Goal: Information Seeking & Learning: Learn about a topic

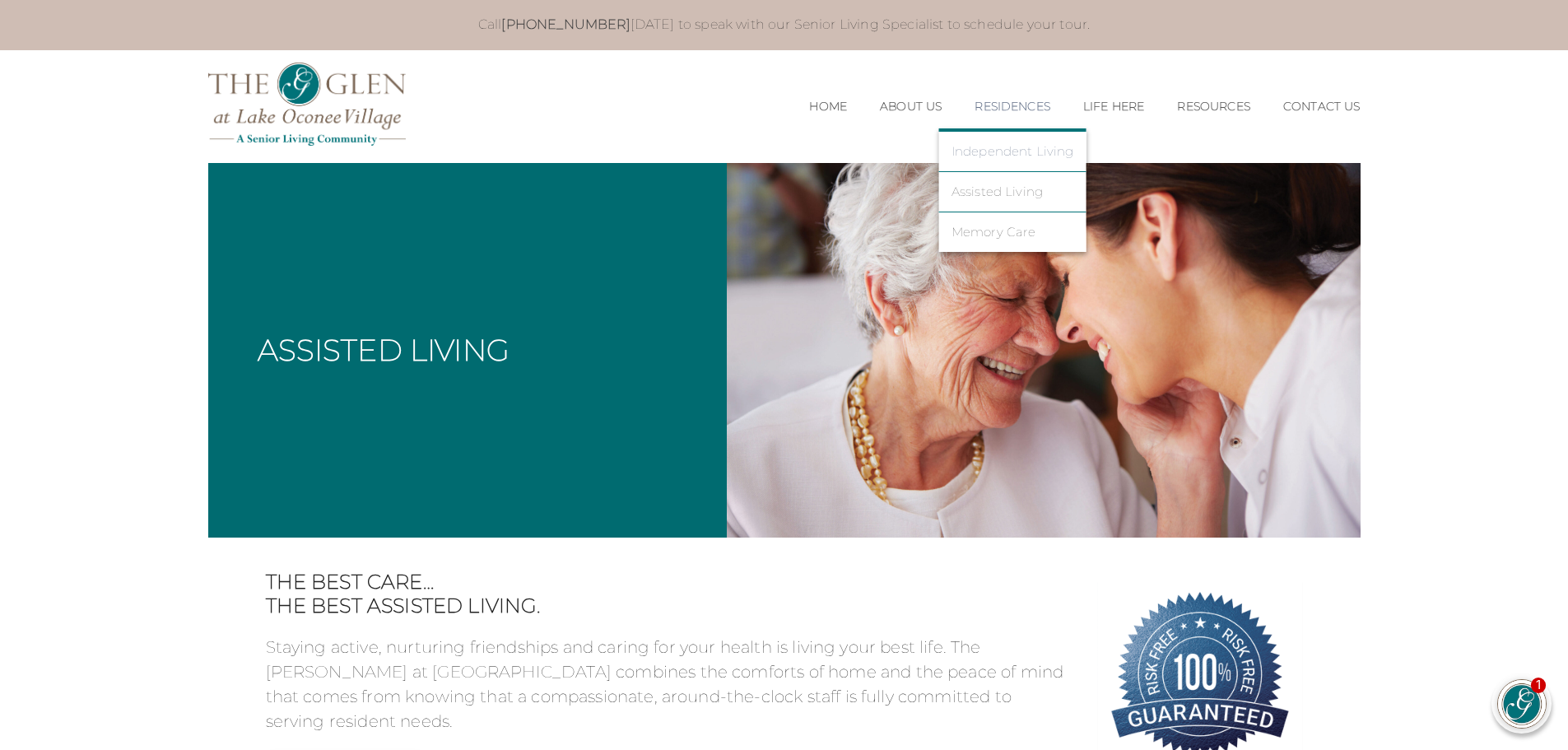
click at [983, 150] on link "Independent Living" at bounding box center [1013, 151] width 123 height 14
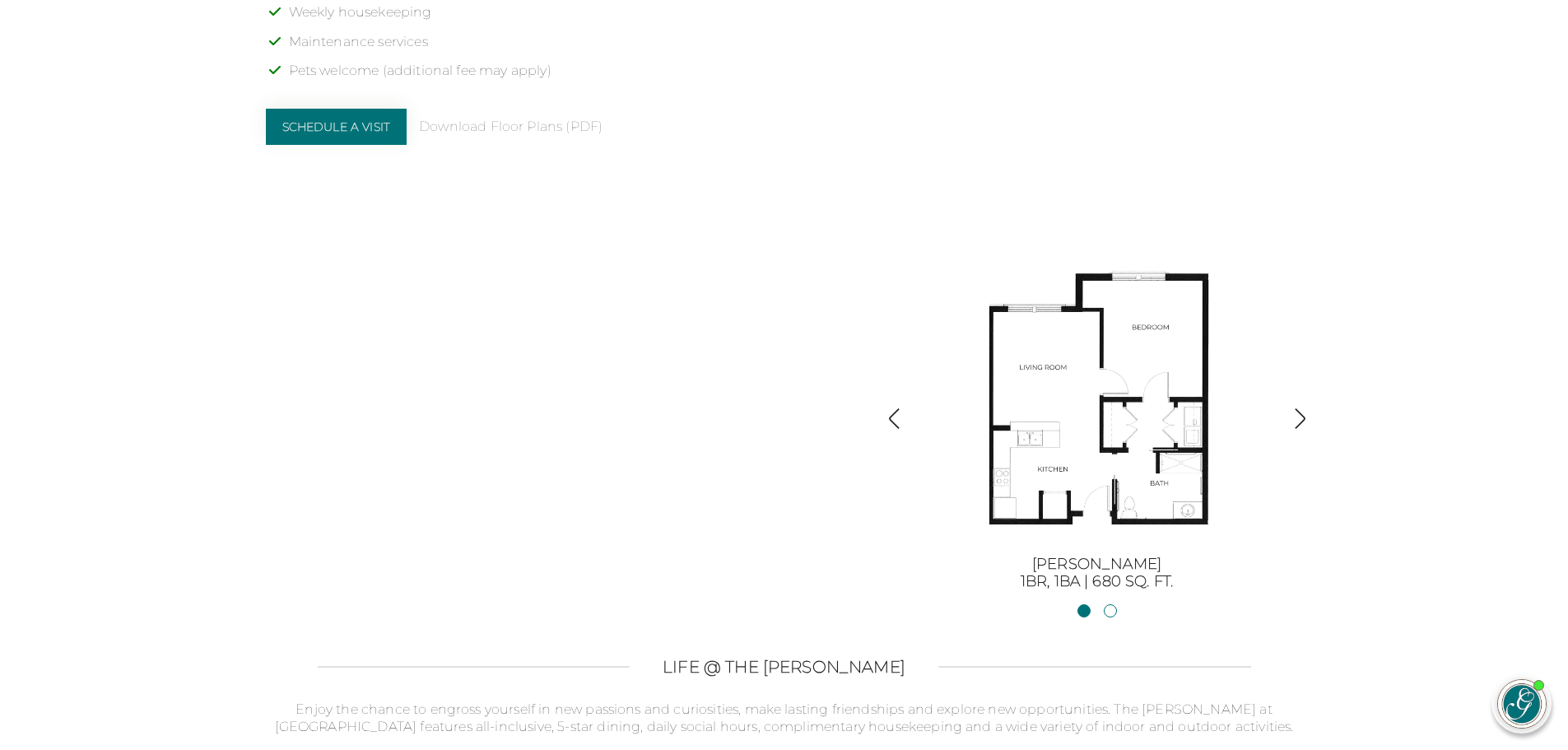
scroll to position [1728, 0]
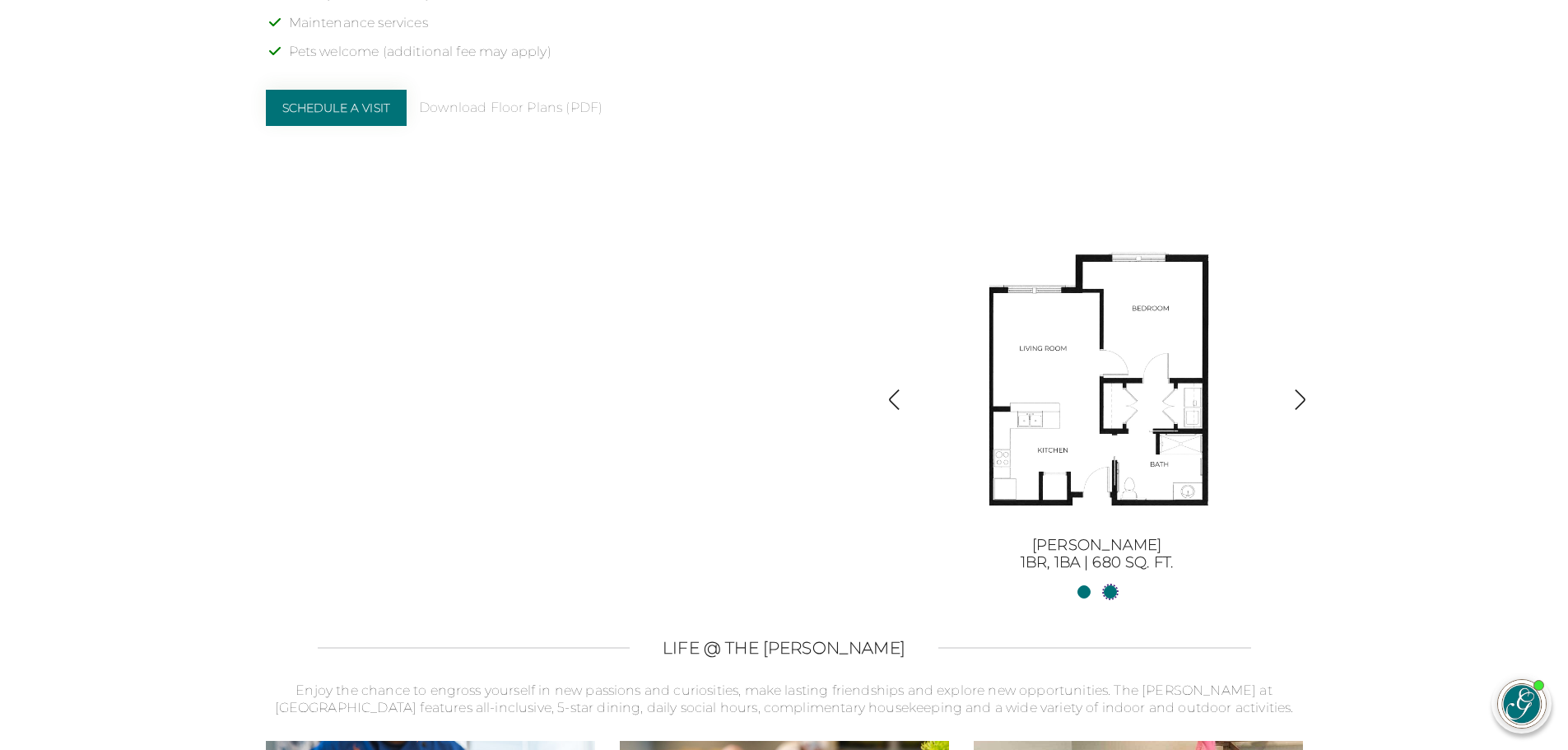
click at [1111, 592] on link "Sinclair II2BR, 2BA | 1254 sq. ft." at bounding box center [1110, 591] width 13 height 13
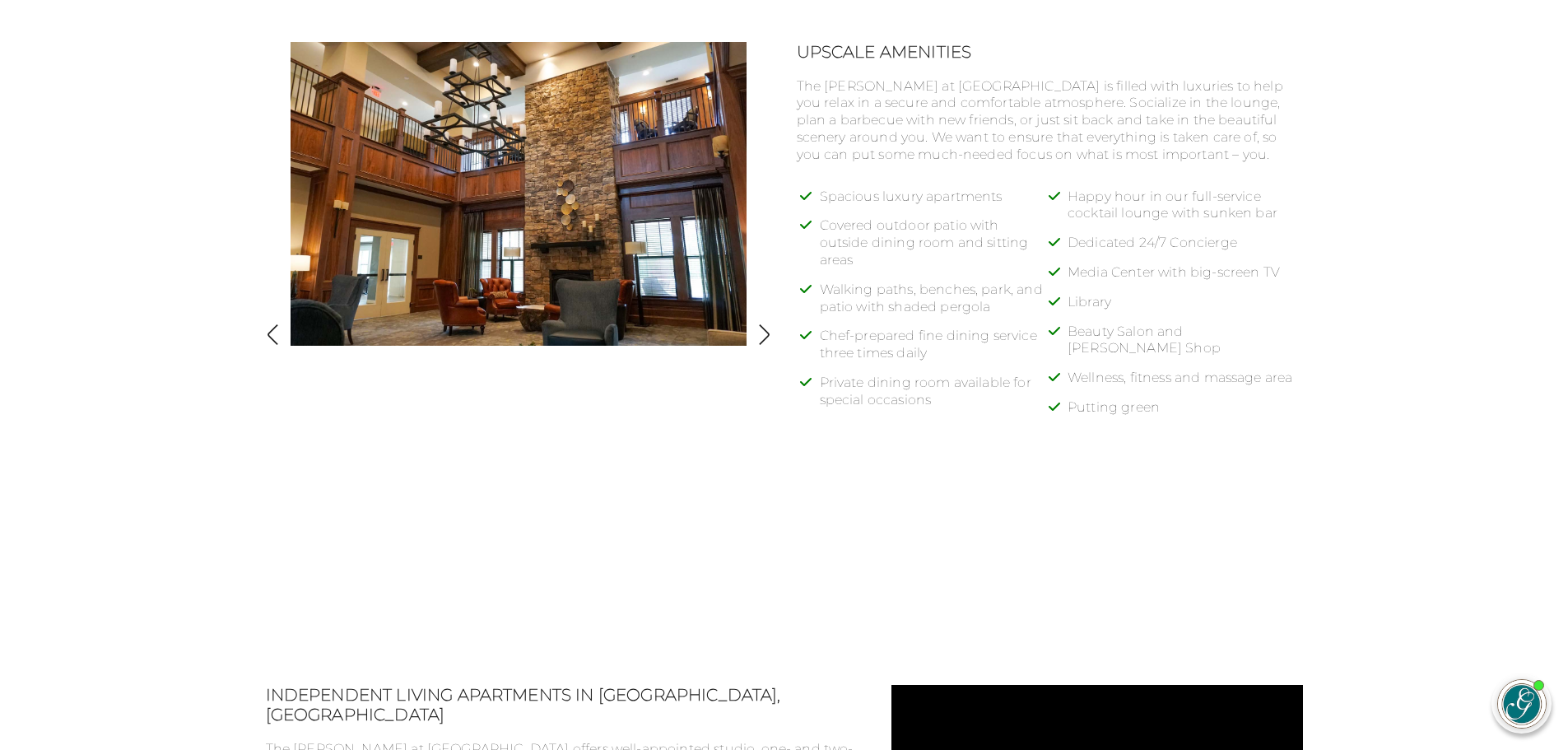
scroll to position [1100, 0]
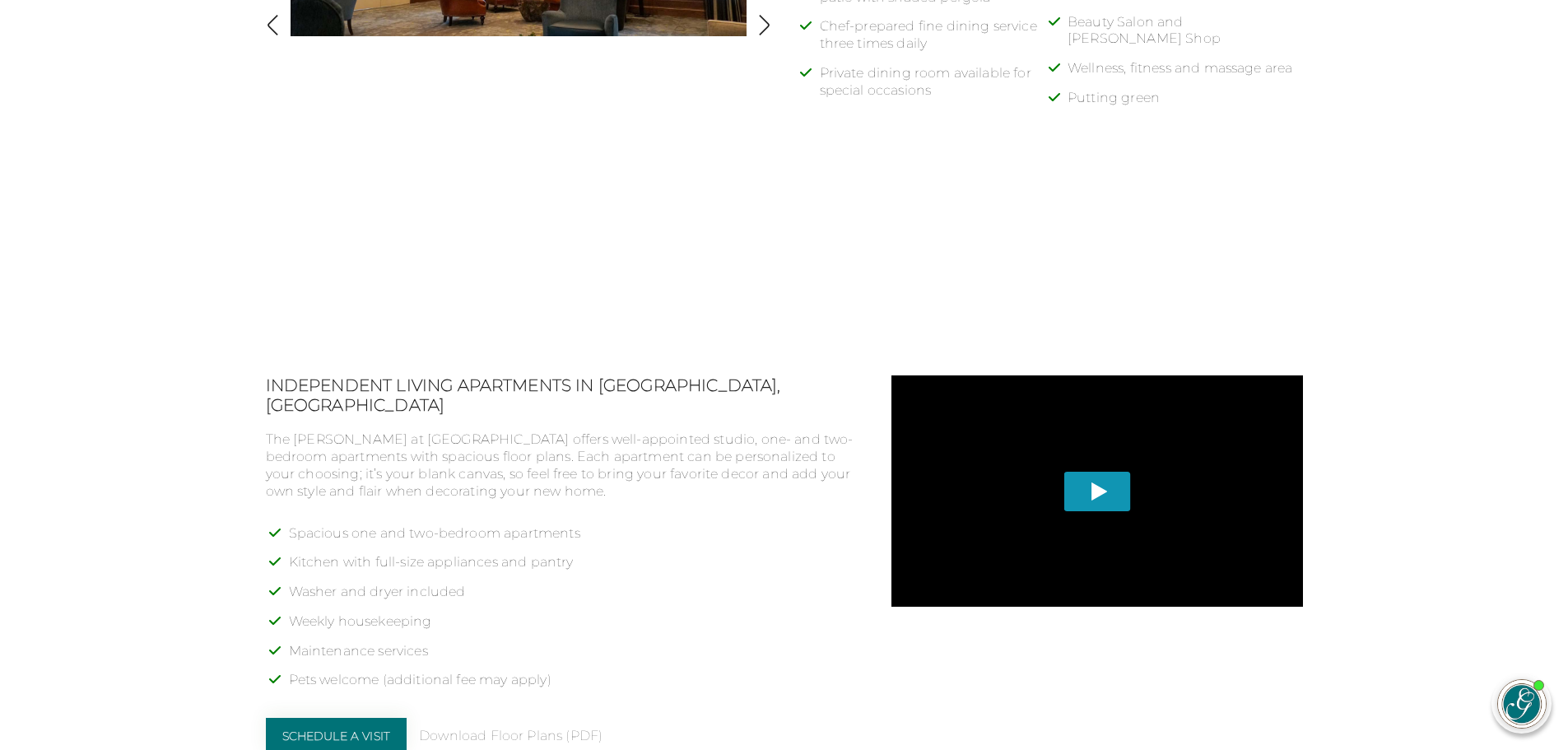
click at [1100, 491] on span "Play" at bounding box center [1097, 491] width 66 height 39
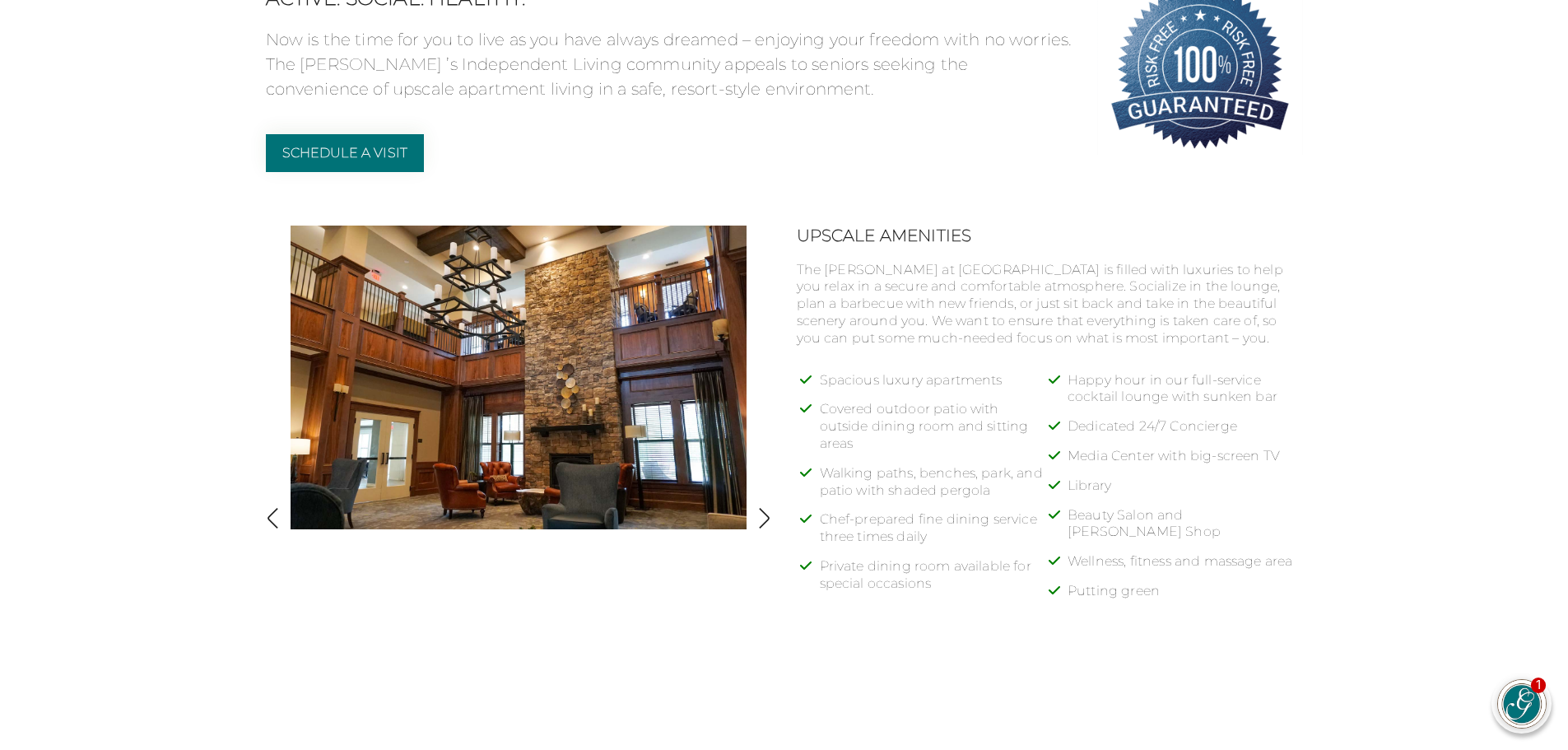
scroll to position [606, 0]
click at [769, 524] on img "button" at bounding box center [764, 518] width 22 height 22
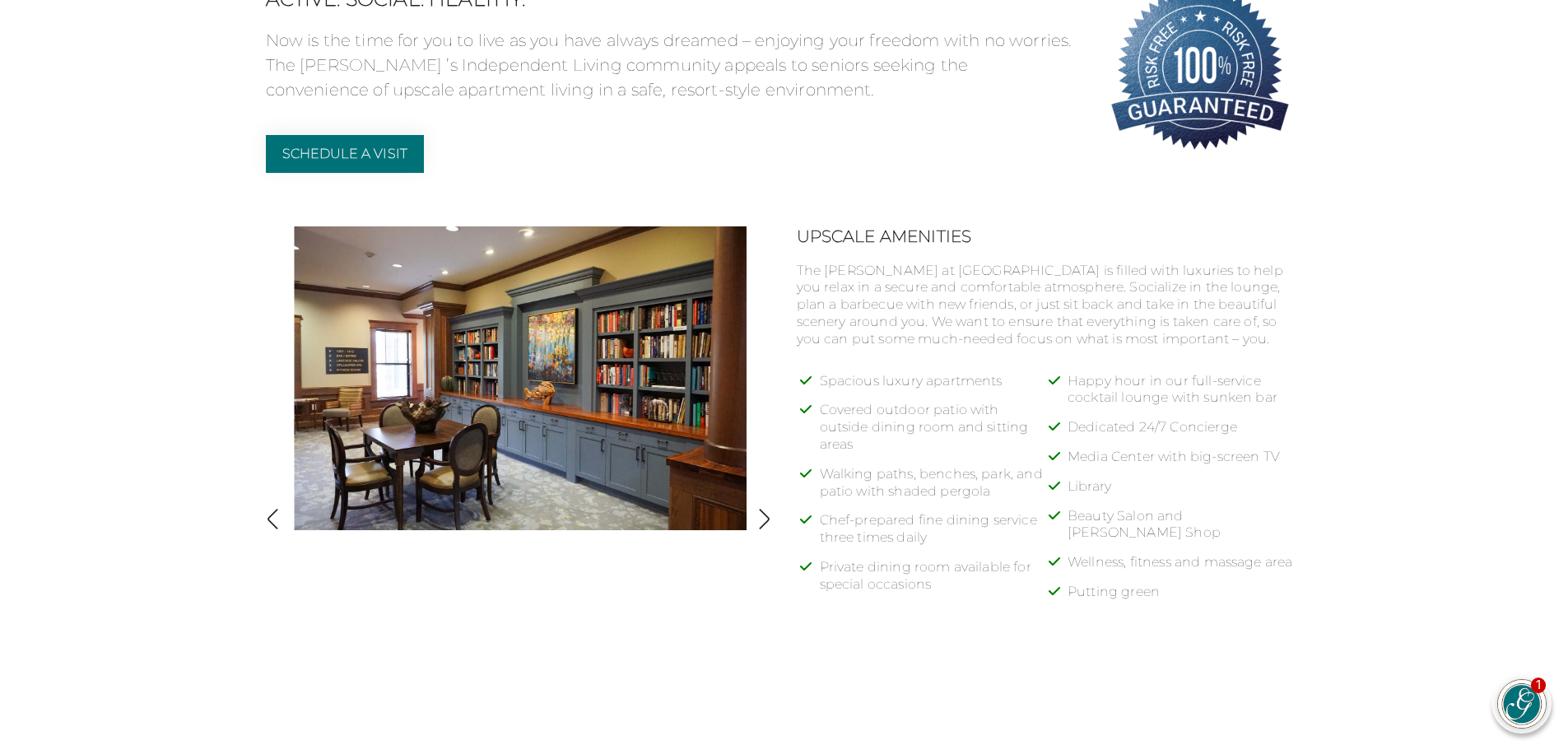
click at [766, 516] on img "button" at bounding box center [764, 518] width 22 height 22
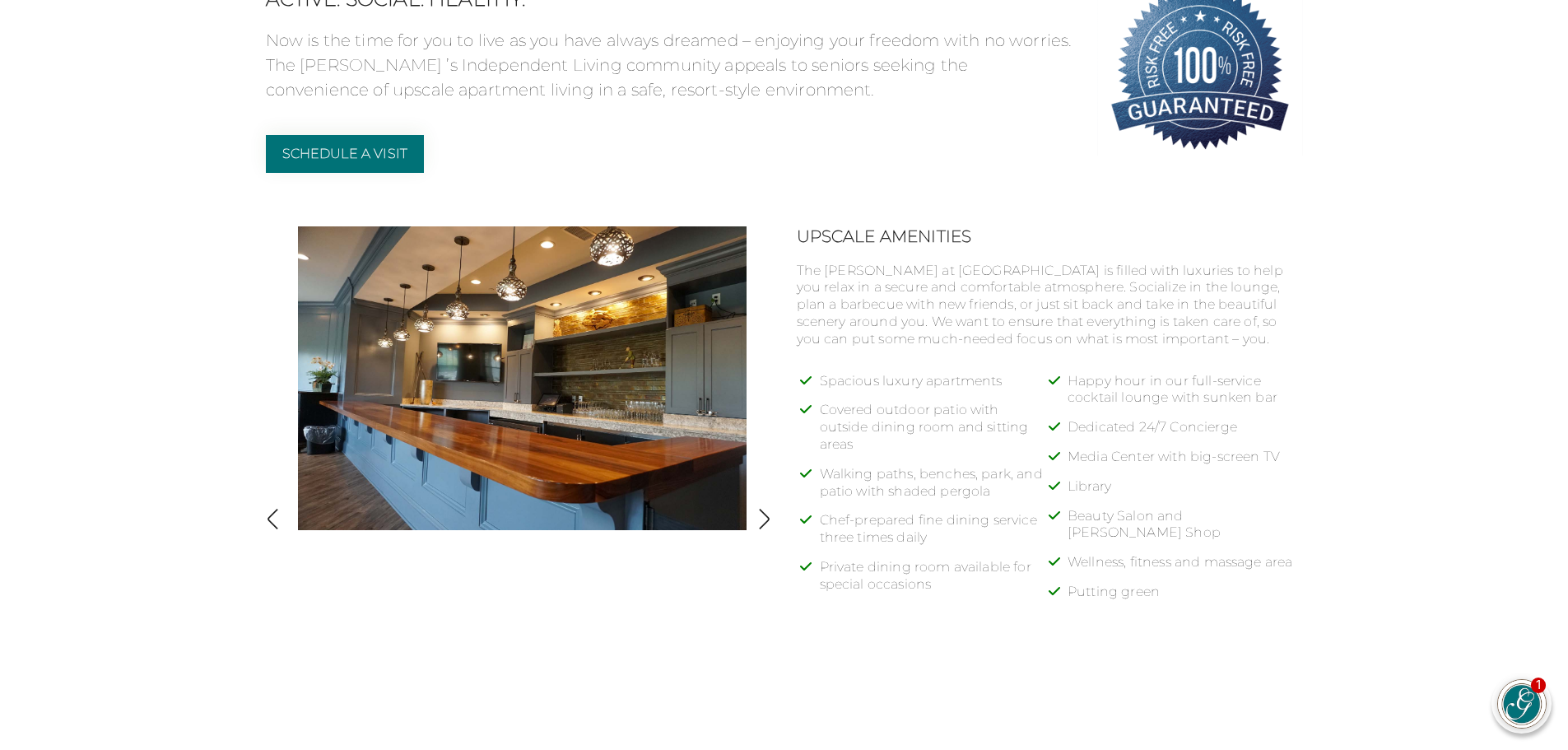
click at [766, 517] on img "button" at bounding box center [764, 518] width 22 height 22
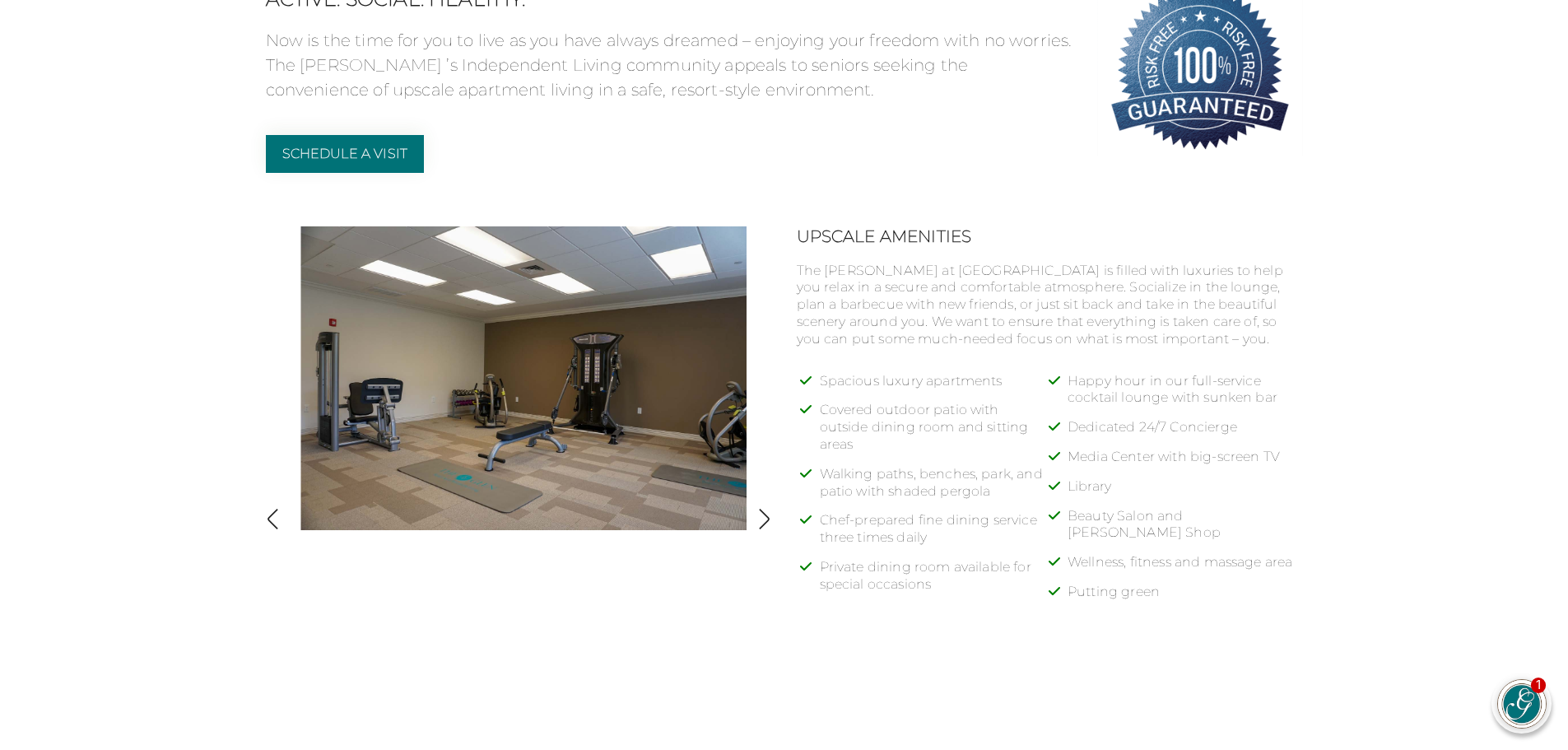
click at [766, 517] on img "button" at bounding box center [764, 518] width 22 height 22
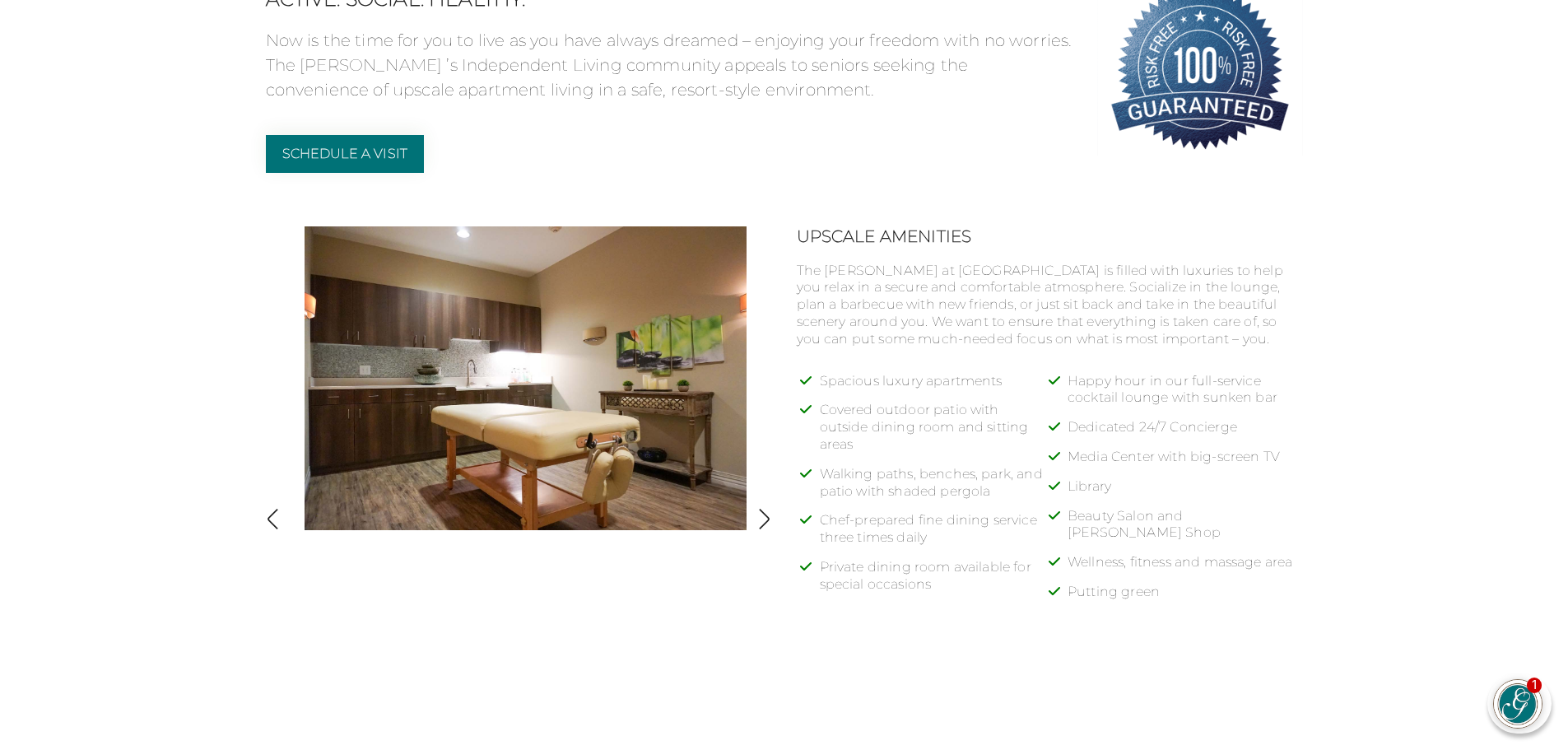
click at [766, 517] on img "button" at bounding box center [764, 518] width 22 height 22
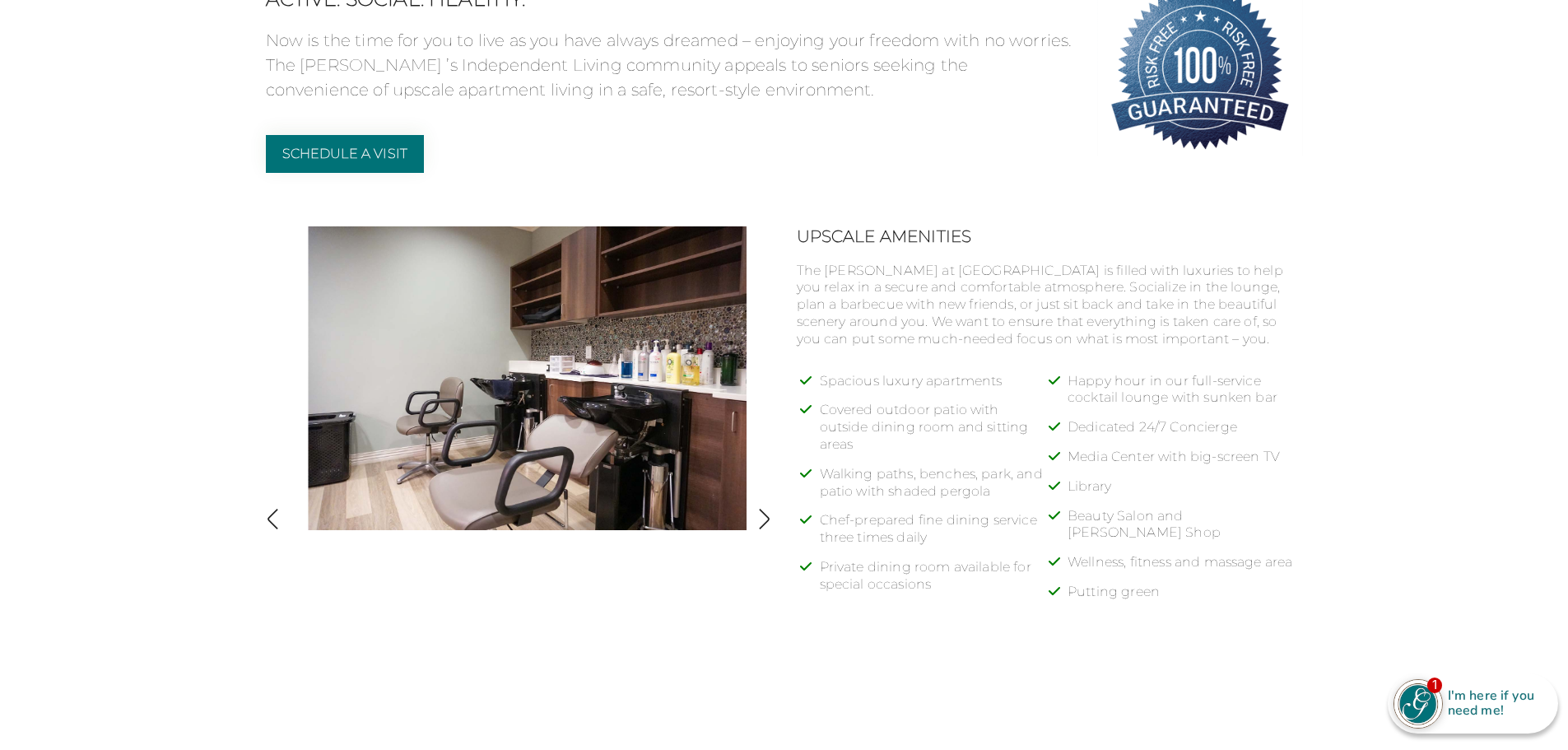
click at [766, 517] on img "button" at bounding box center [764, 518] width 22 height 22
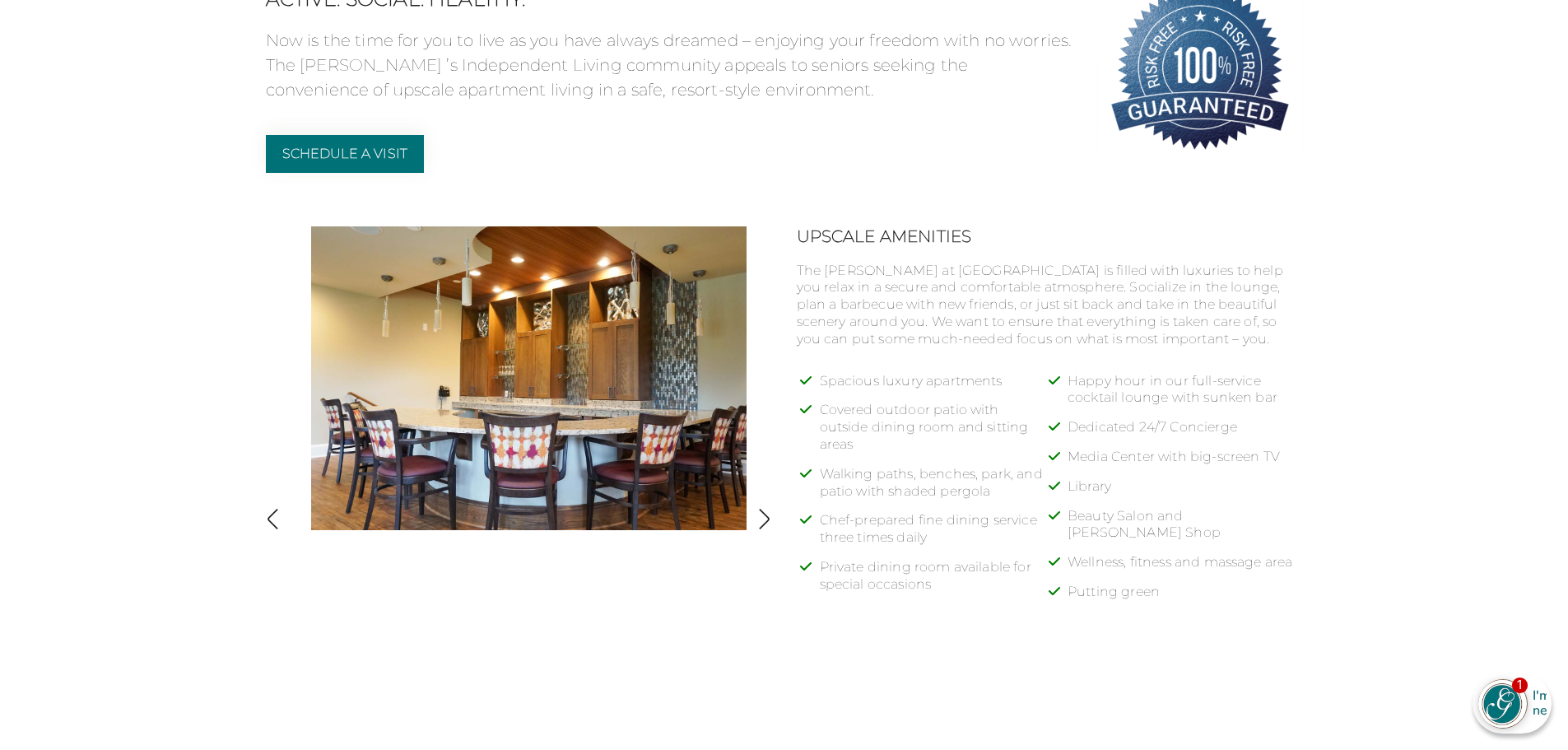
click at [766, 517] on img "button" at bounding box center [764, 518] width 22 height 22
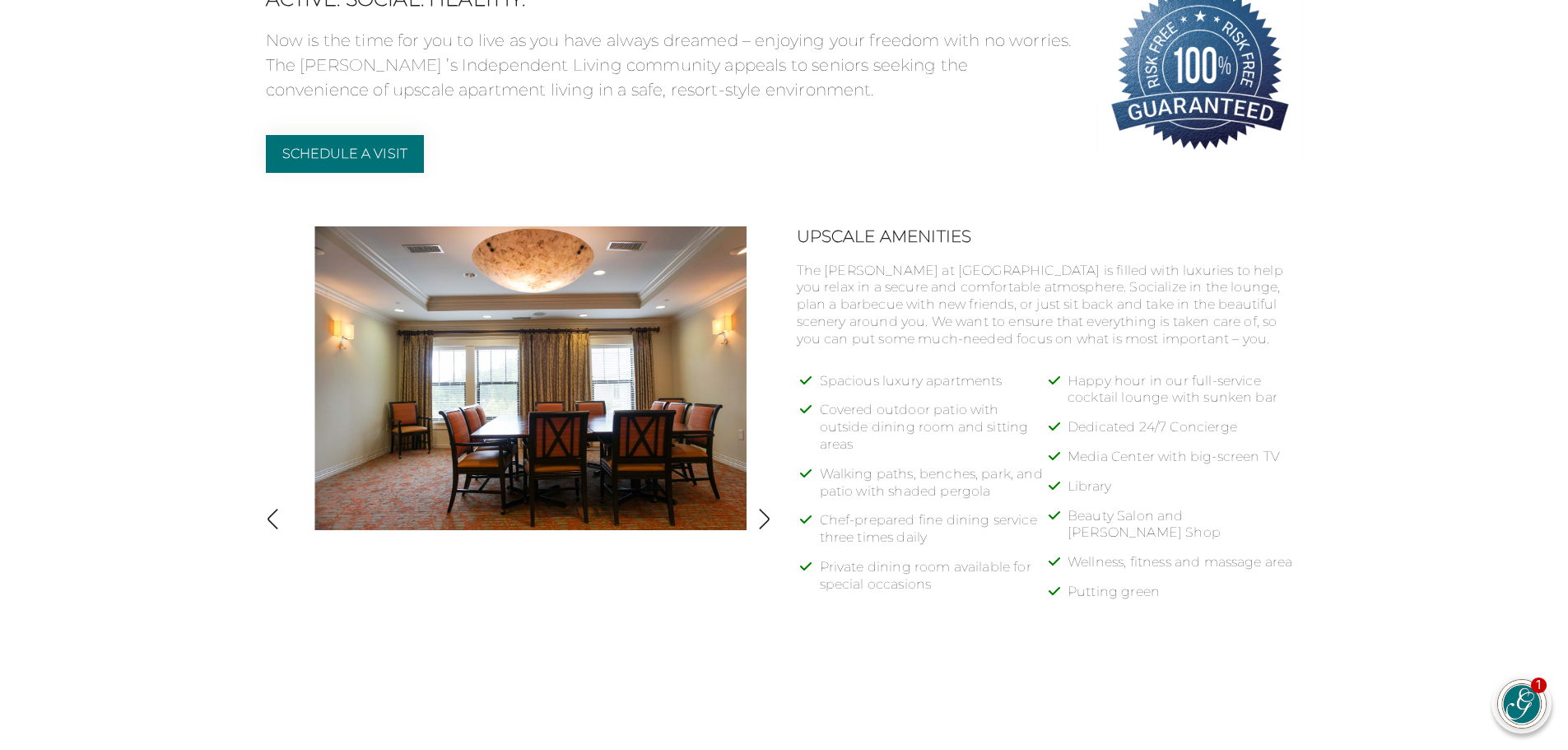
click at [766, 517] on img "button" at bounding box center [764, 518] width 22 height 22
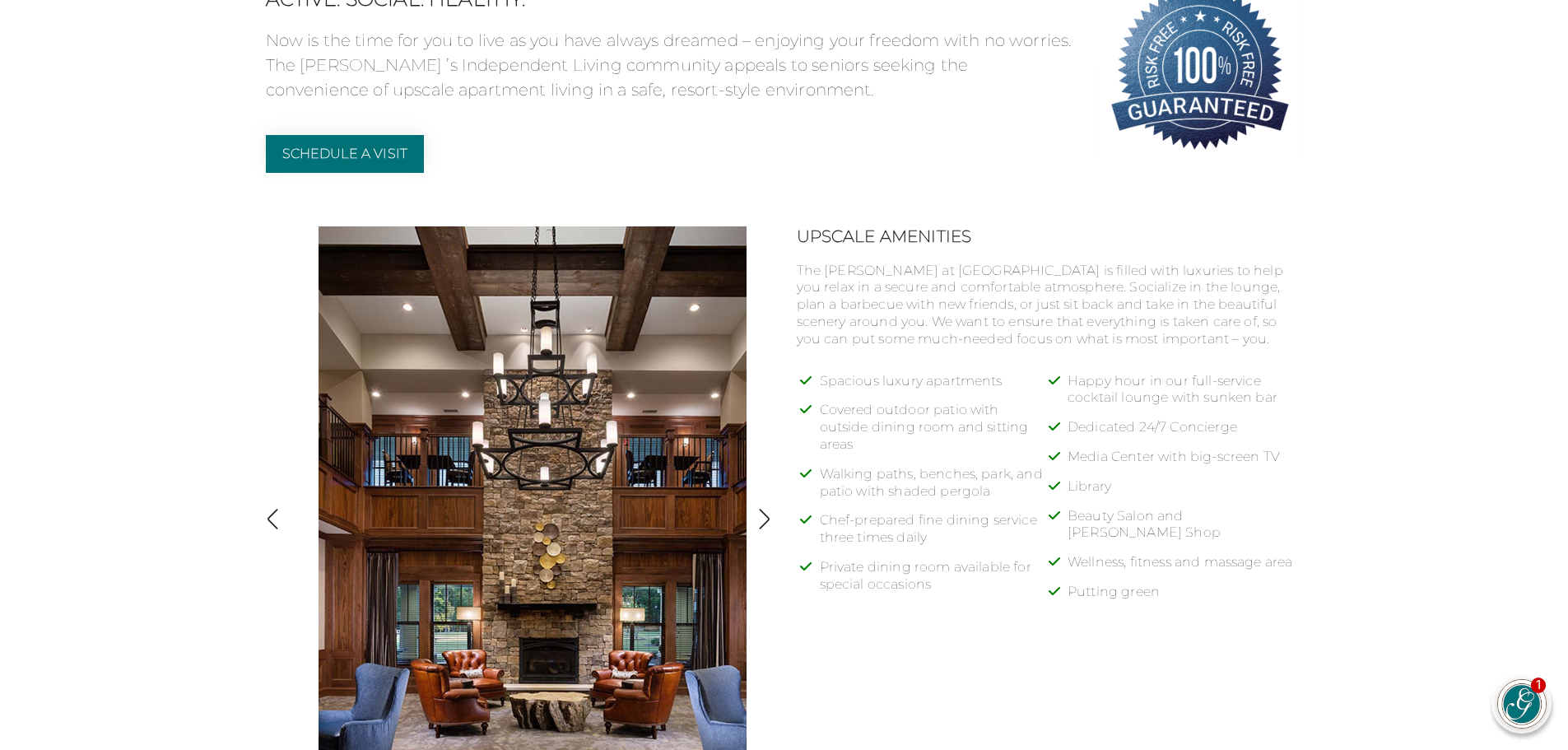
click at [766, 517] on img "button" at bounding box center [764, 518] width 22 height 22
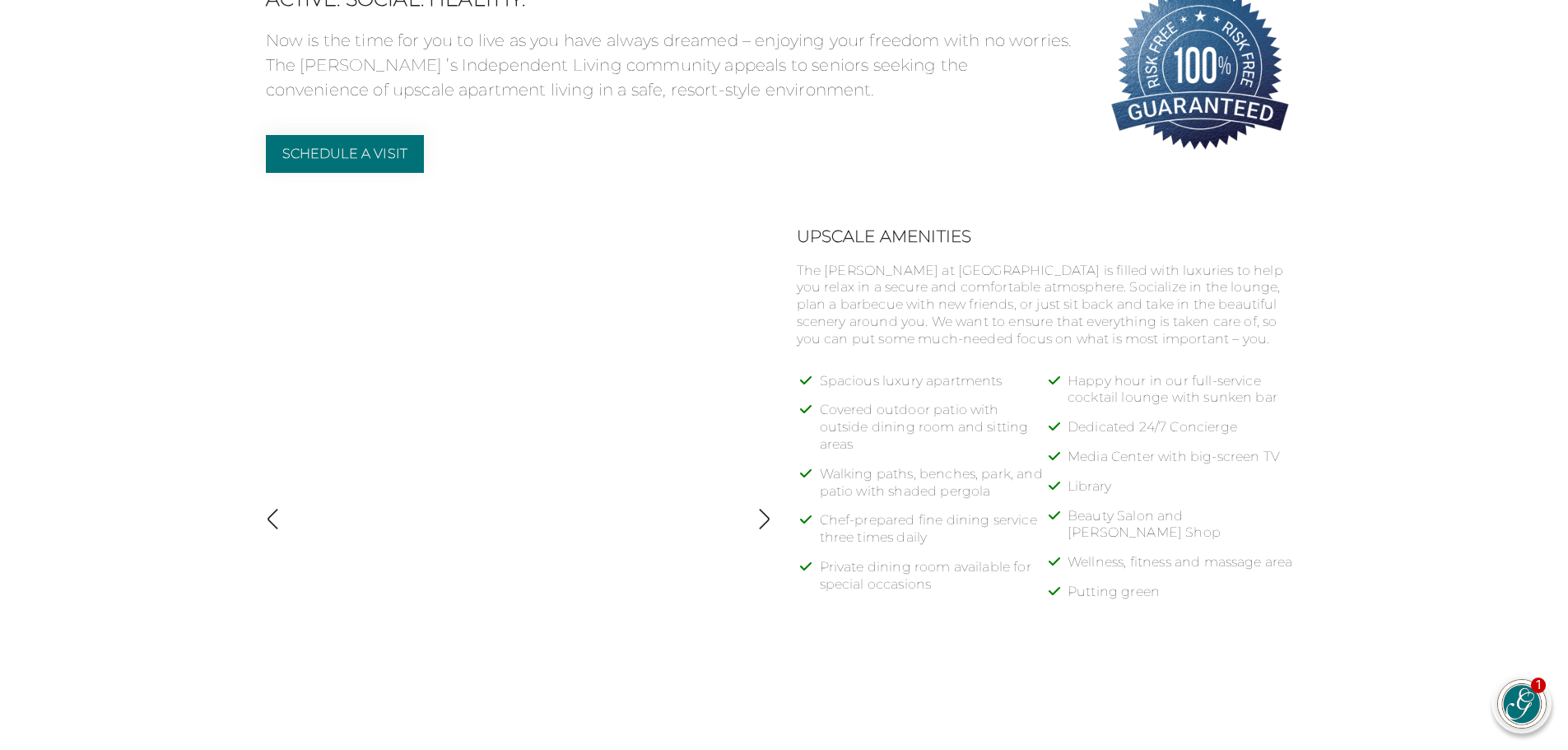
click at [763, 514] on img "button" at bounding box center [764, 518] width 22 height 22
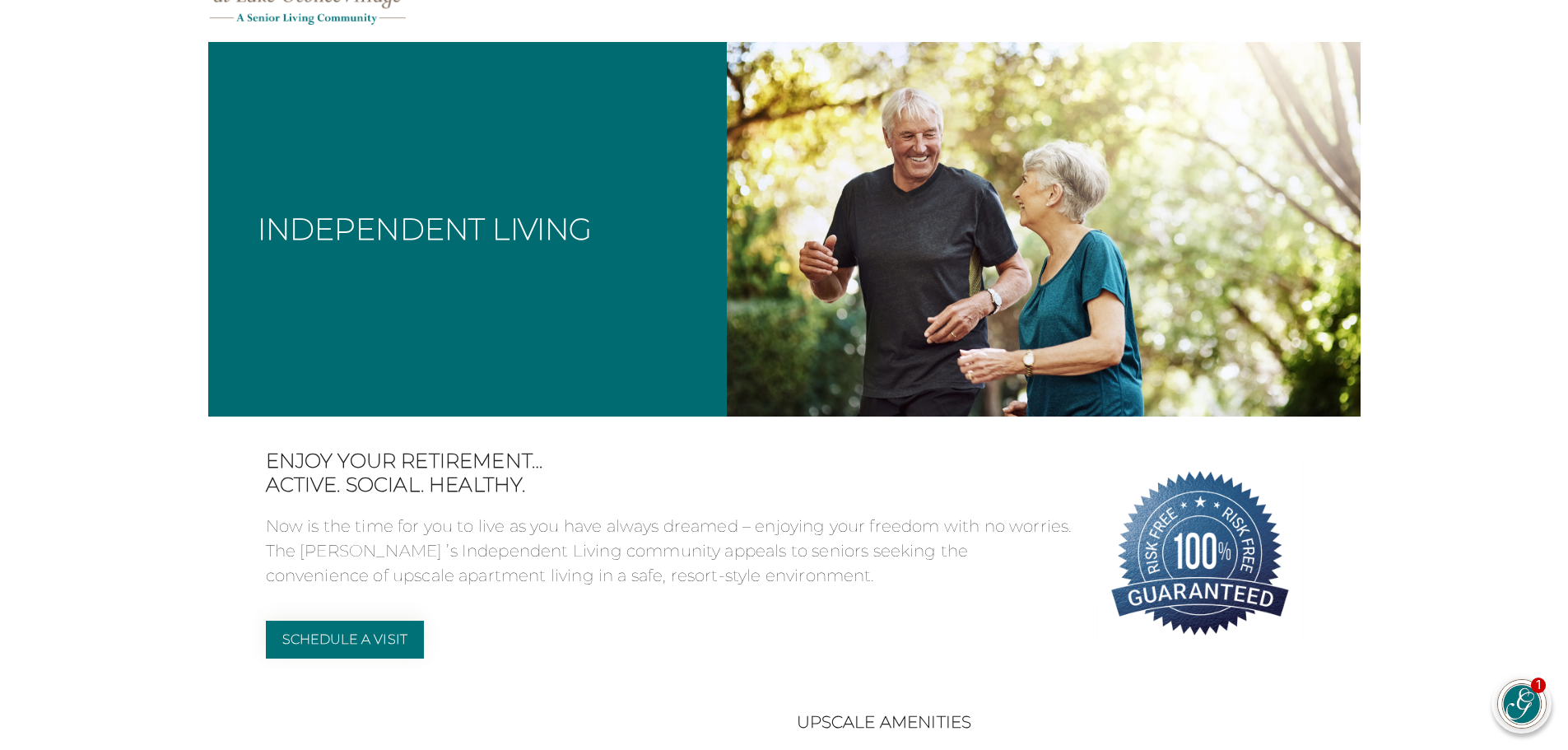
scroll to position [0, 0]
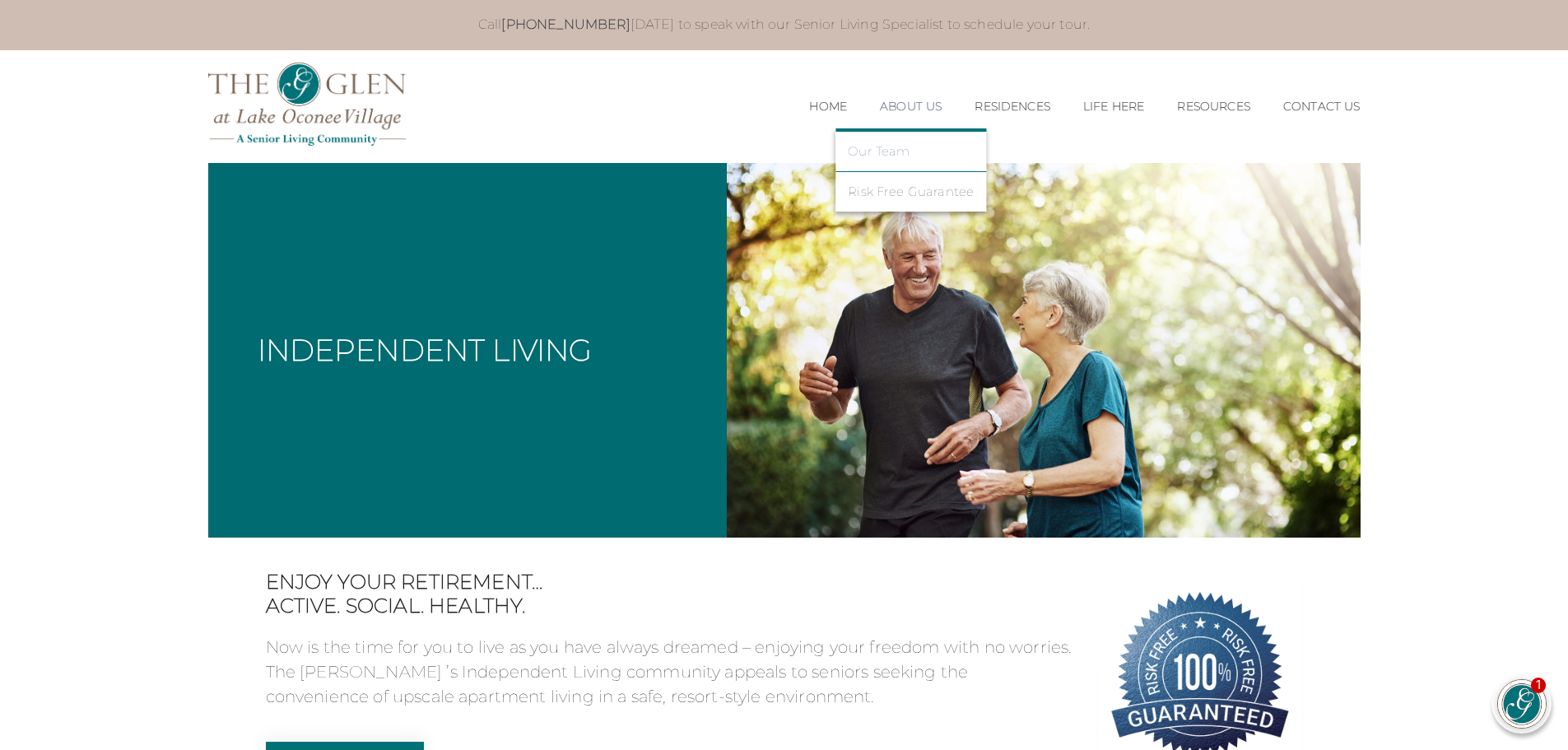
click at [874, 157] on link "Our Team" at bounding box center [911, 151] width 126 height 14
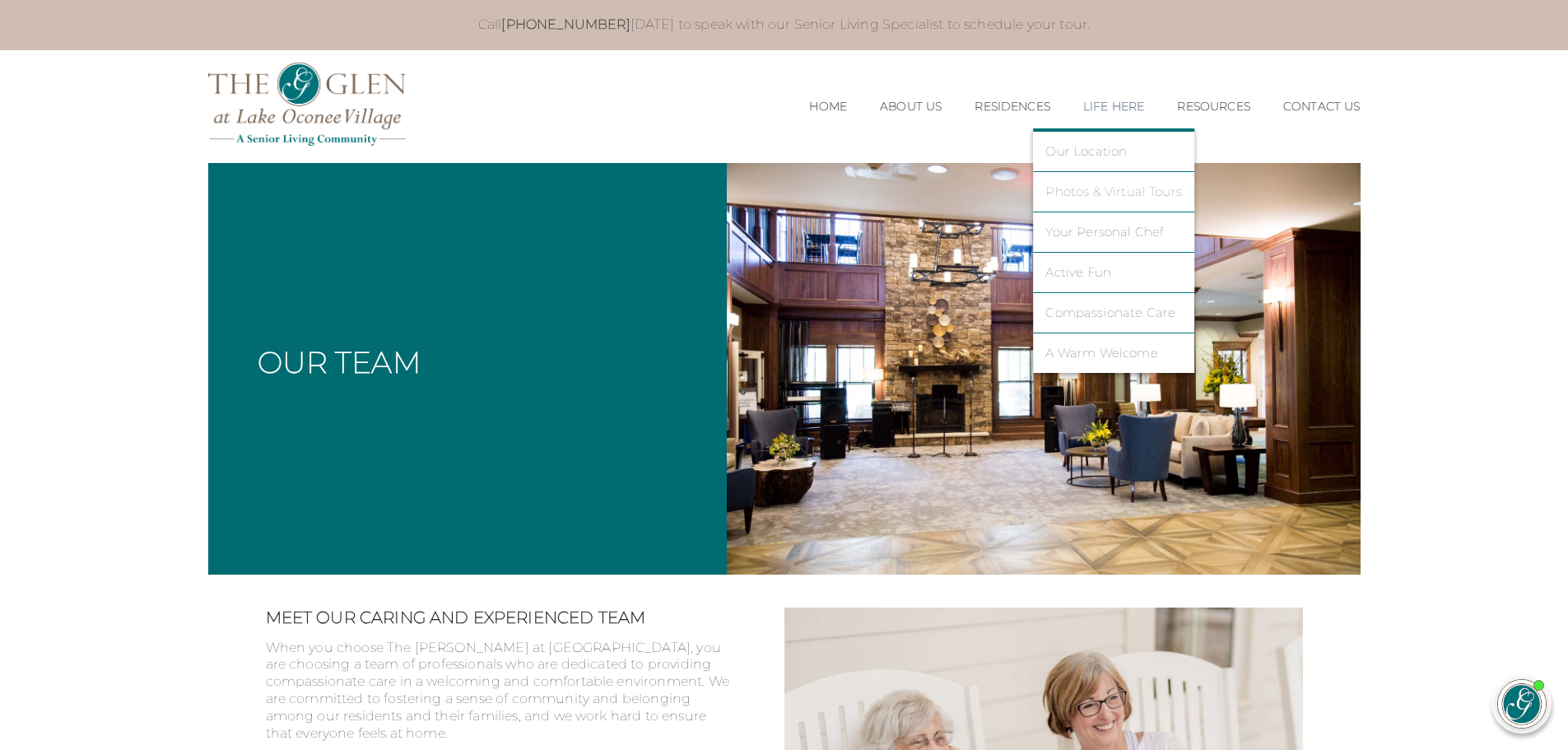
drag, startPoint x: 1116, startPoint y: 192, endPoint x: 1135, endPoint y: 209, distance: 25.5
click at [1116, 190] on link "Photos & Virtual Tours" at bounding box center [1114, 192] width 136 height 14
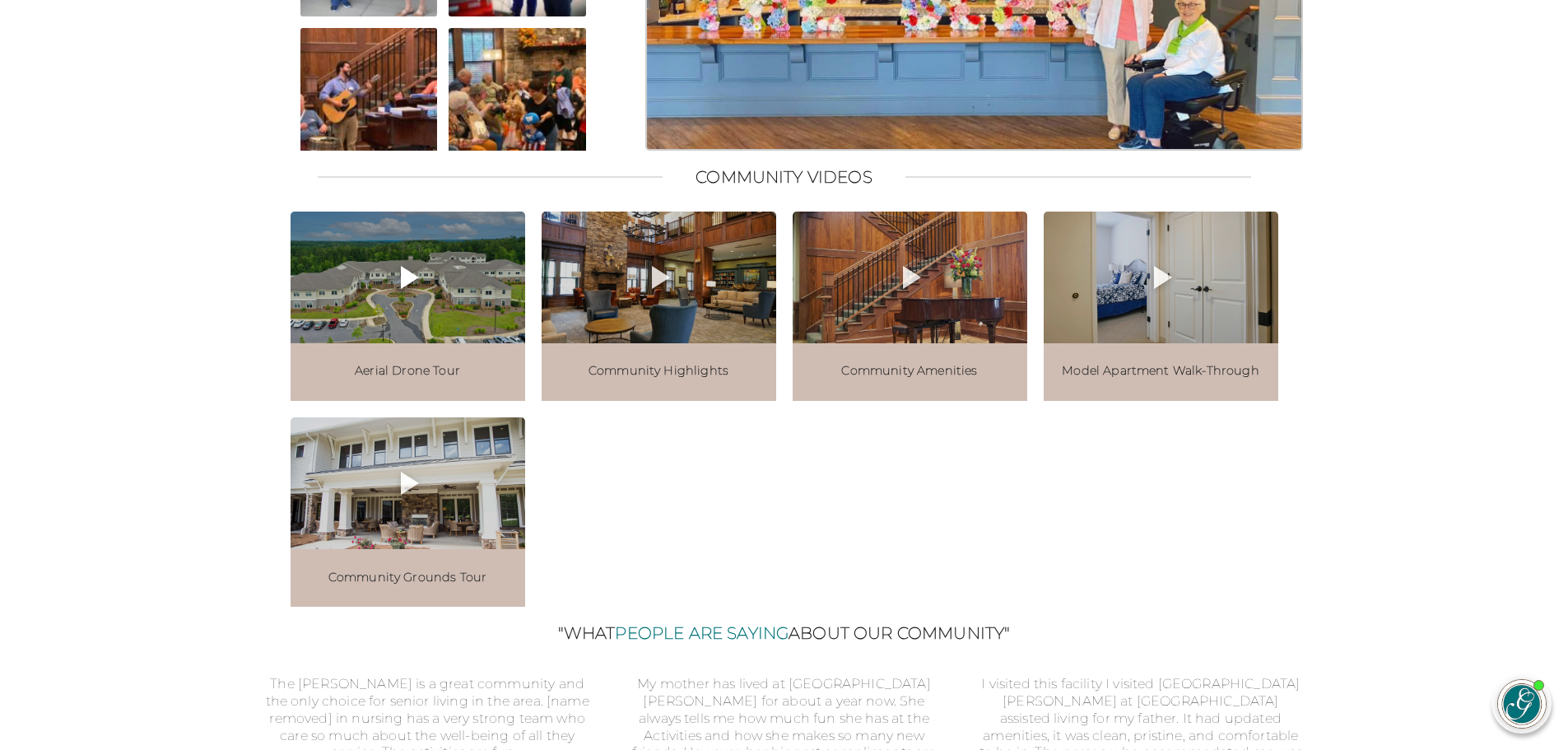
scroll to position [1811, 0]
